Goal: Use online tool/utility: Utilize a website feature to perform a specific function

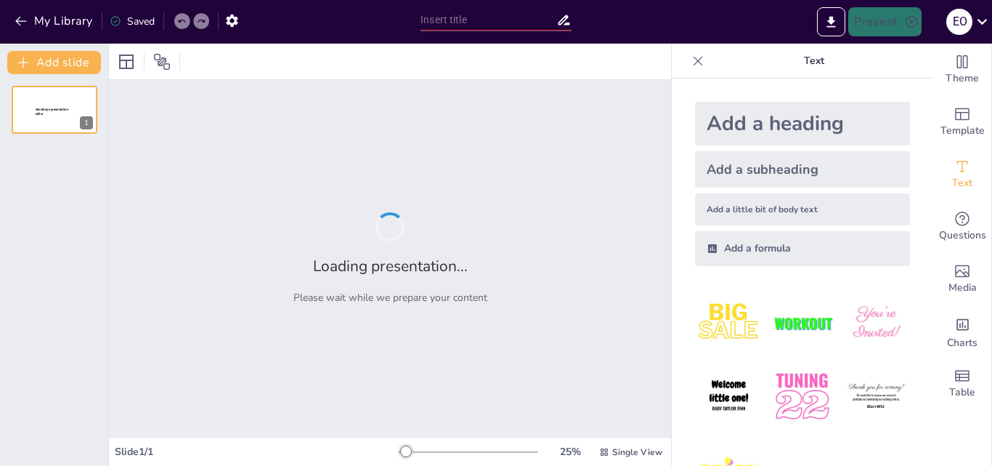
type input "Identificación De Riesgos En Salud Mental"
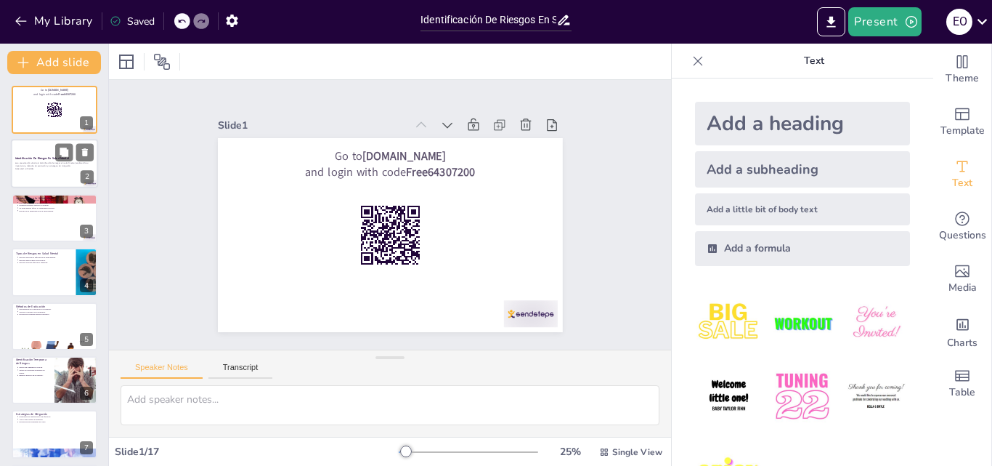
click at [45, 170] on div "Esta presentación aborda la identificación de riesgos en salud mental, exploran…" at bounding box center [54, 166] width 78 height 10
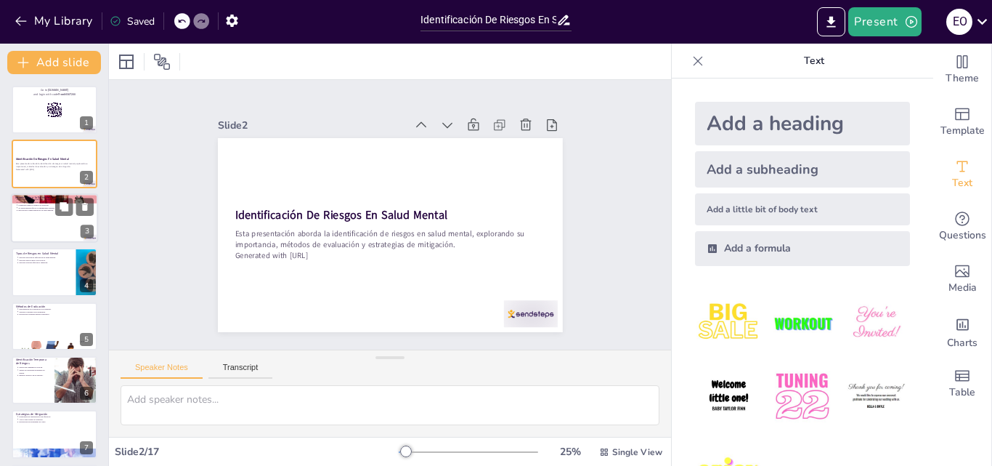
click at [26, 224] on div at bounding box center [54, 217] width 87 height 49
type textarea "La salud mental tiene un impacto directo en la calidad de vida de las personas.…"
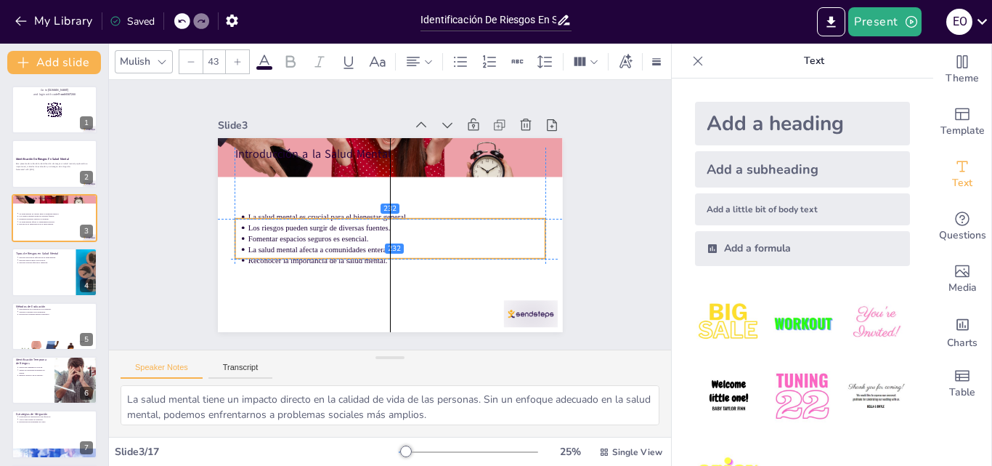
drag, startPoint x: 382, startPoint y: 189, endPoint x: 378, endPoint y: 251, distance: 61.9
click at [378, 251] on p "La salud mental afecta a comunidades enteras." at bounding box center [378, 248] width 263 height 158
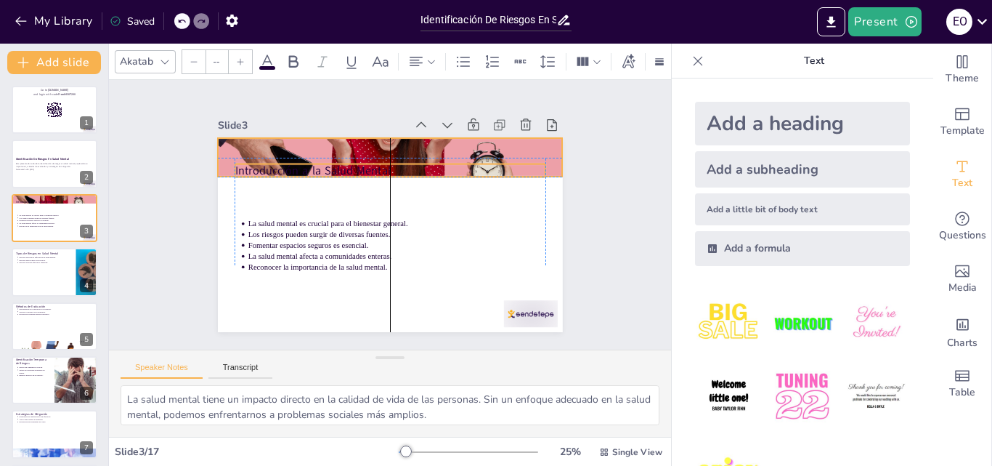
type input "64"
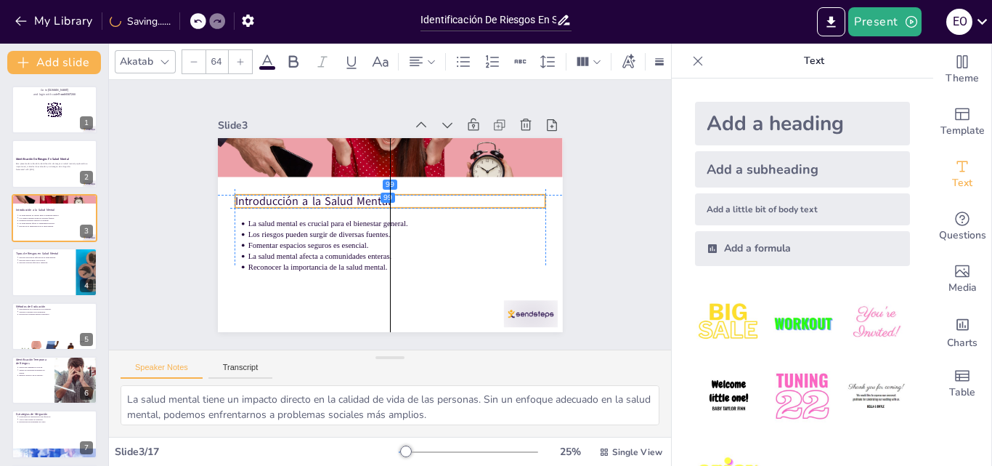
drag, startPoint x: 369, startPoint y: 150, endPoint x: 365, endPoint y: 191, distance: 41.6
click at [365, 191] on p "Introducción a la Salud Mental" at bounding box center [396, 201] width 290 height 141
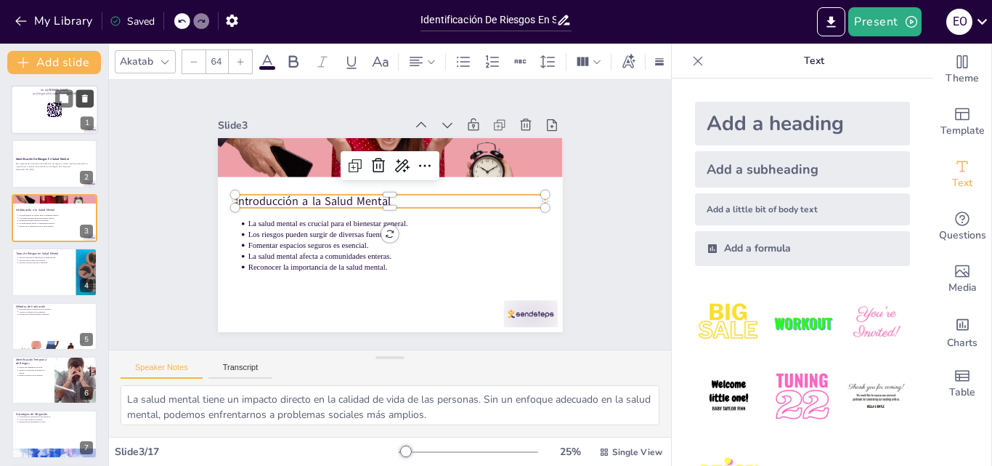
click at [84, 98] on icon at bounding box center [85, 98] width 6 height 8
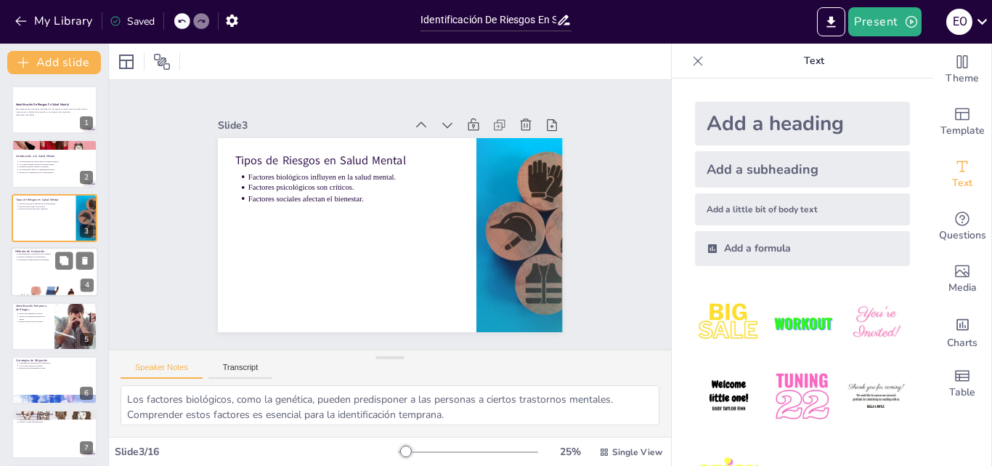
click at [27, 268] on div at bounding box center [54, 271] width 87 height 49
type textarea "La diversidad en las herramientas de evaluación permite un enfoque más completo…"
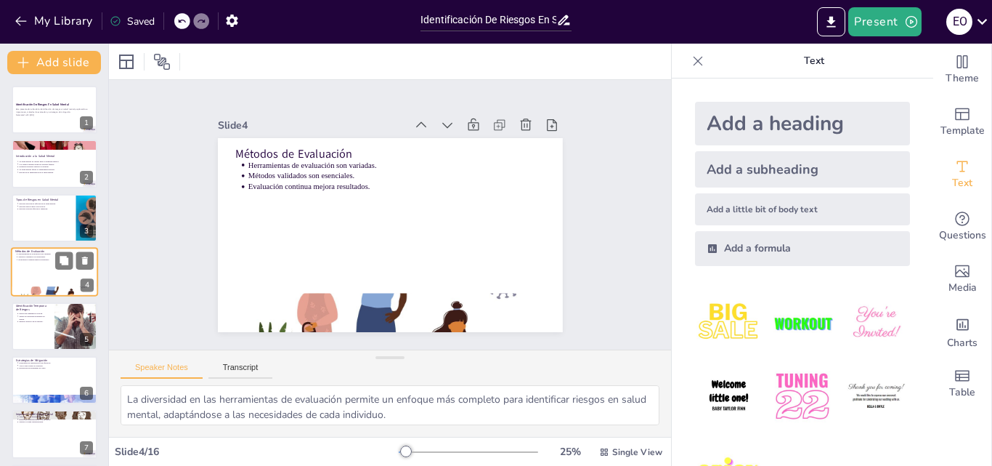
scroll to position [2, 0]
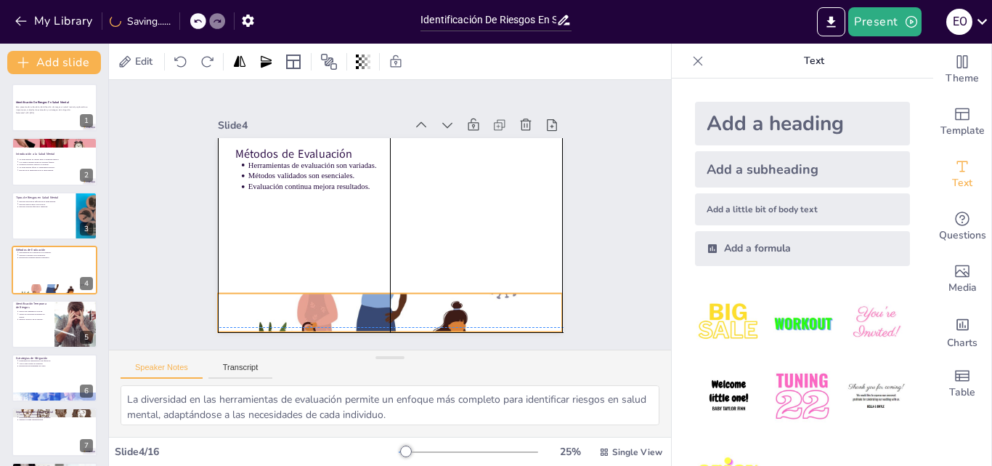
click at [327, 291] on div at bounding box center [297, 245] width 291 height 388
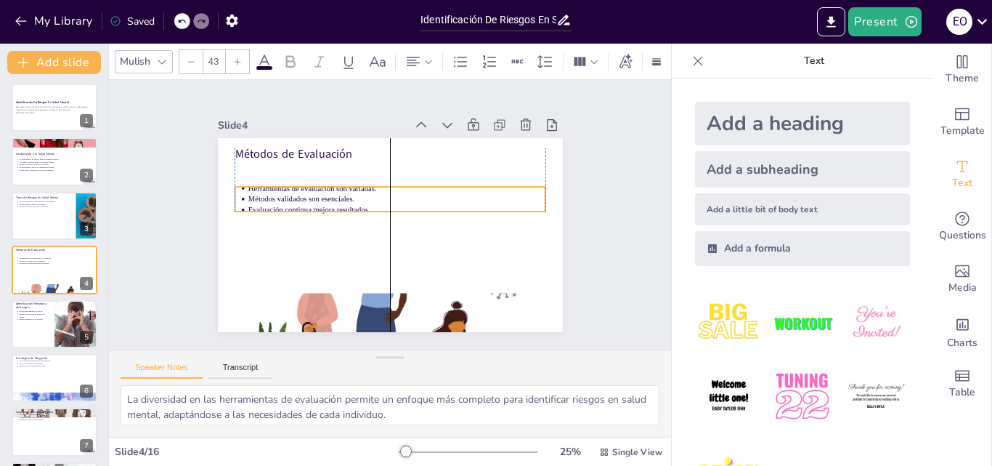
drag, startPoint x: 315, startPoint y: 176, endPoint x: 314, endPoint y: 198, distance: 22.5
click at [314, 198] on p "Evaluación continua mejora resultados." at bounding box center [398, 212] width 276 height 131
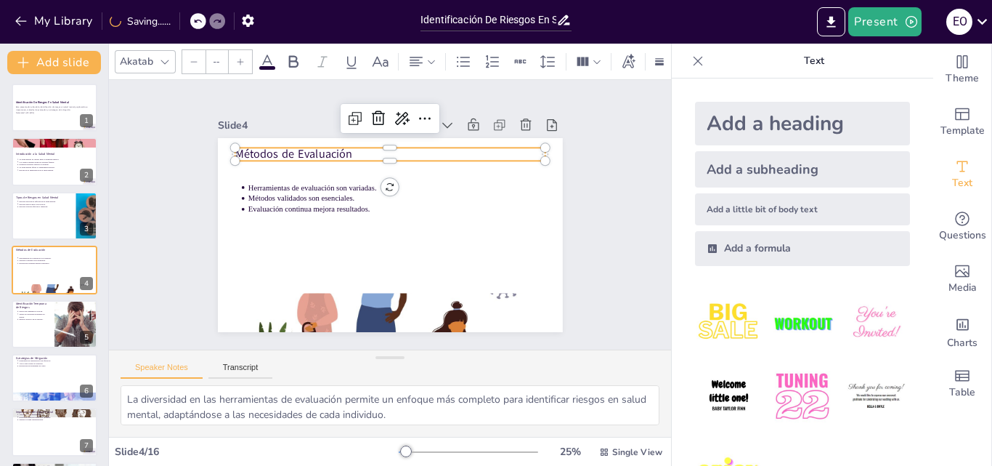
type input "64"
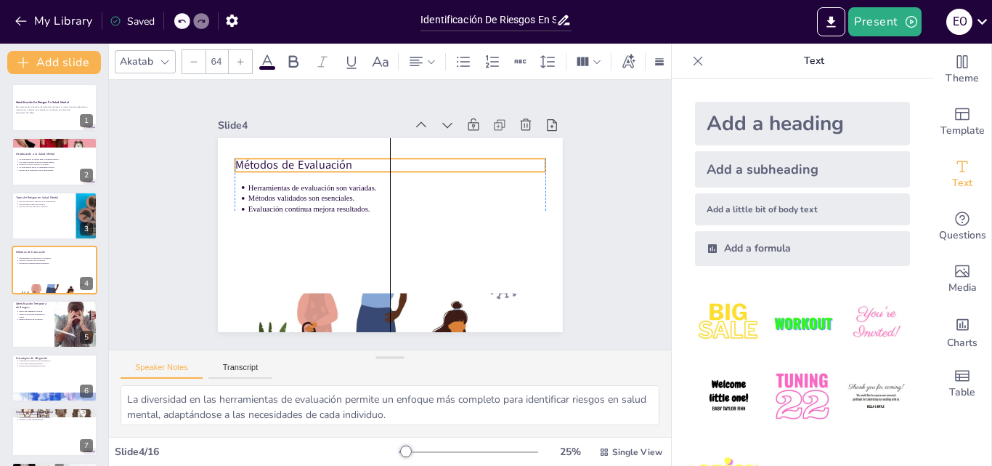
drag, startPoint x: 304, startPoint y: 152, endPoint x: 302, endPoint y: 163, distance: 11.1
click at [303, 163] on p "Métodos de Evaluación" at bounding box center [419, 174] width 261 height 195
click at [23, 325] on div at bounding box center [54, 323] width 87 height 49
type textarea "La detección temprana de riesgos permite una intervención más rápida, lo que pu…"
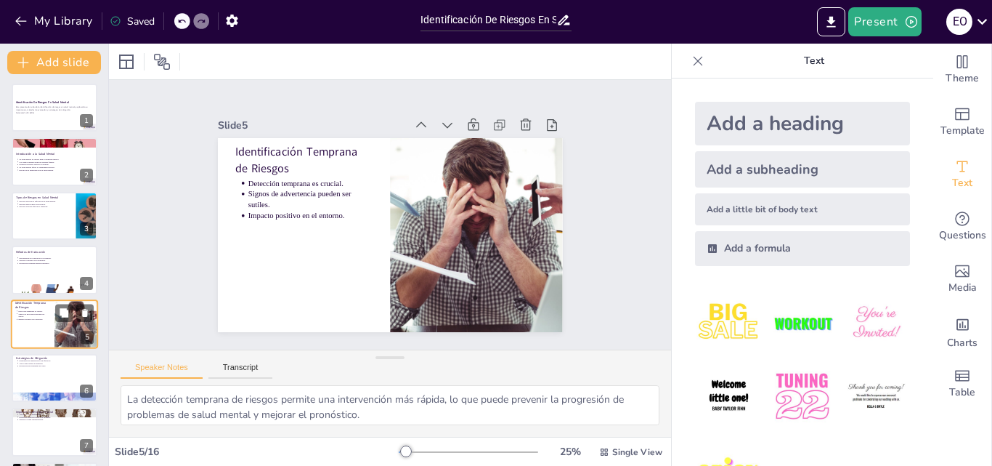
scroll to position [56, 0]
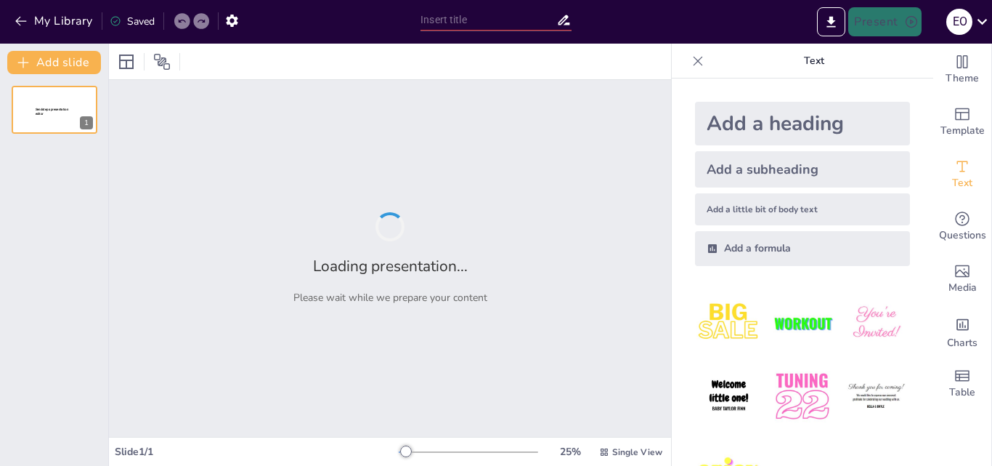
type input "Identificación De Riesgos En Salud Mental"
